Goal: Register for event/course

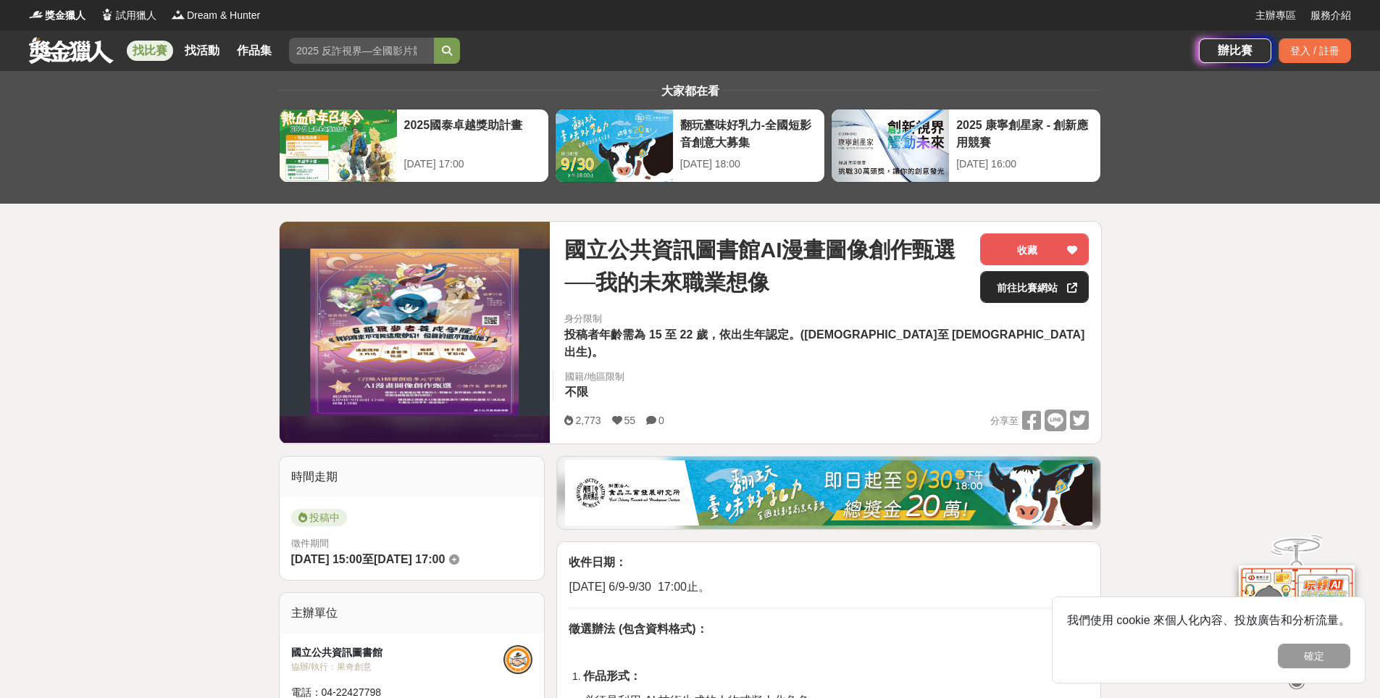
click at [1037, 290] on link "前往比賽網站" at bounding box center [1034, 287] width 109 height 32
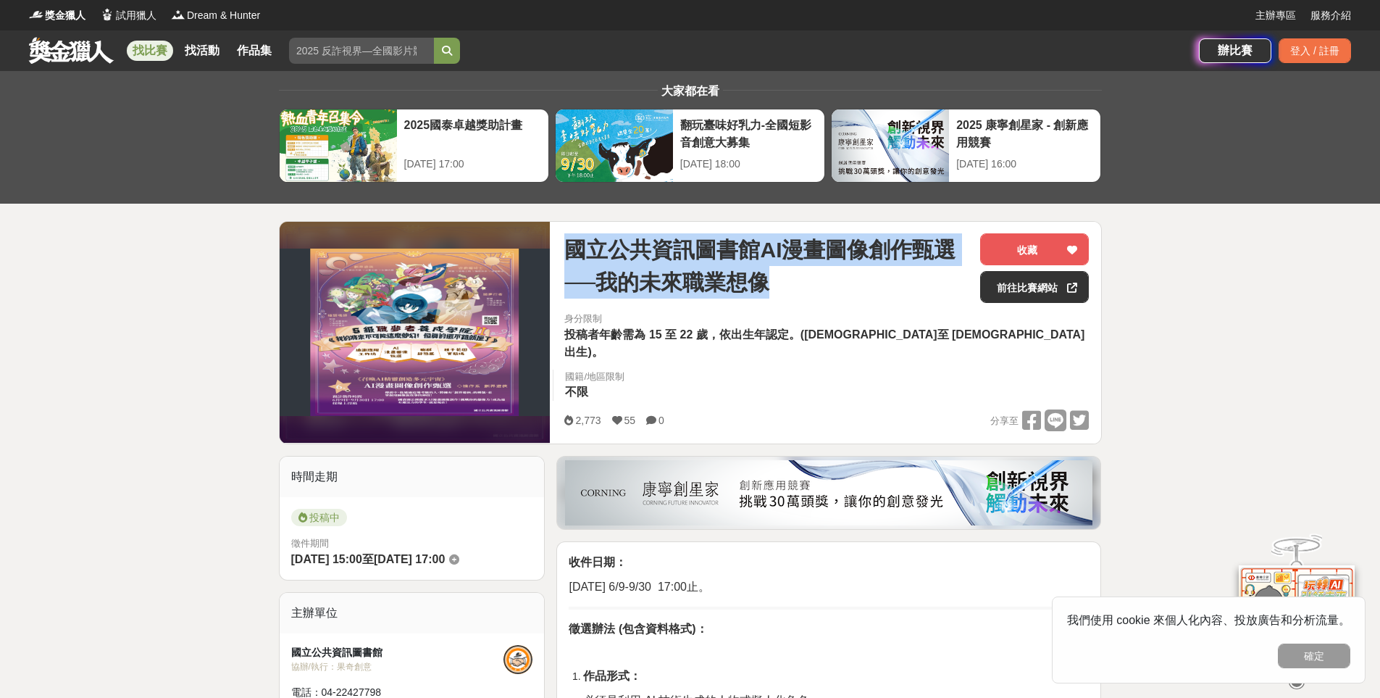
drag, startPoint x: 564, startPoint y: 250, endPoint x: 803, endPoint y: 277, distance: 240.6
click at [803, 277] on div "國立公共資訊圖書館AI漫畫圖像創作甄選──我的未來職業想像 收藏 前往比賽網站 身分限制 投稿者年齡需為 15 至 22 歲，依出生年認定。(民國 92 年至…" at bounding box center [827, 333] width 548 height 222
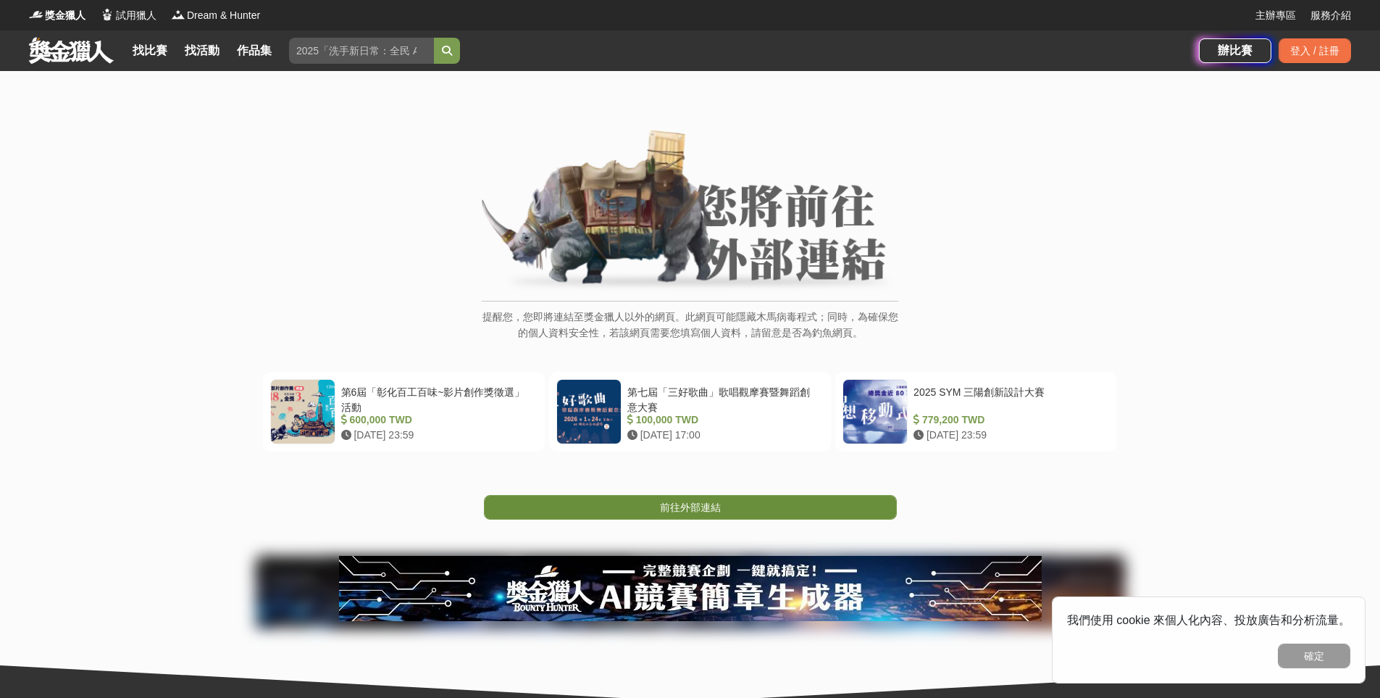
click at [696, 509] on span "前往外部連結" at bounding box center [690, 507] width 61 height 12
